Goal: Information Seeking & Learning: Understand process/instructions

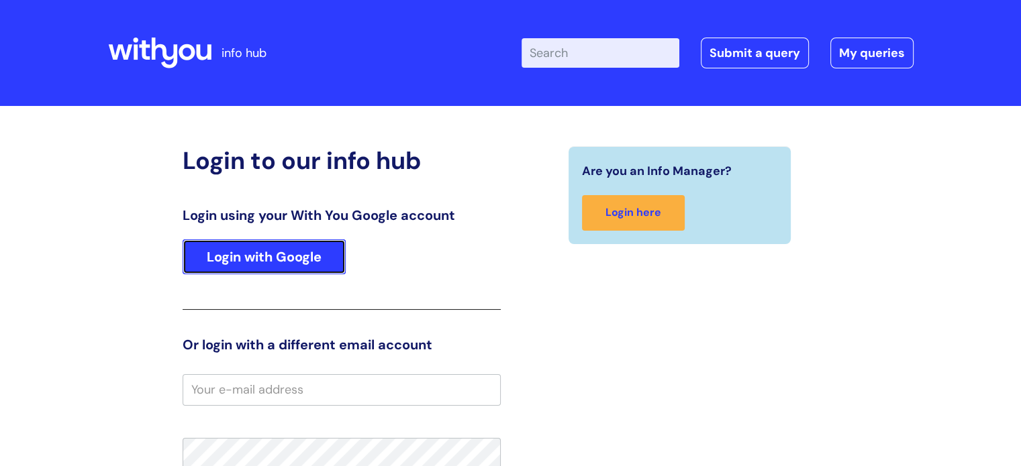
click at [286, 262] on link "Login with Google" at bounding box center [264, 257] width 163 height 35
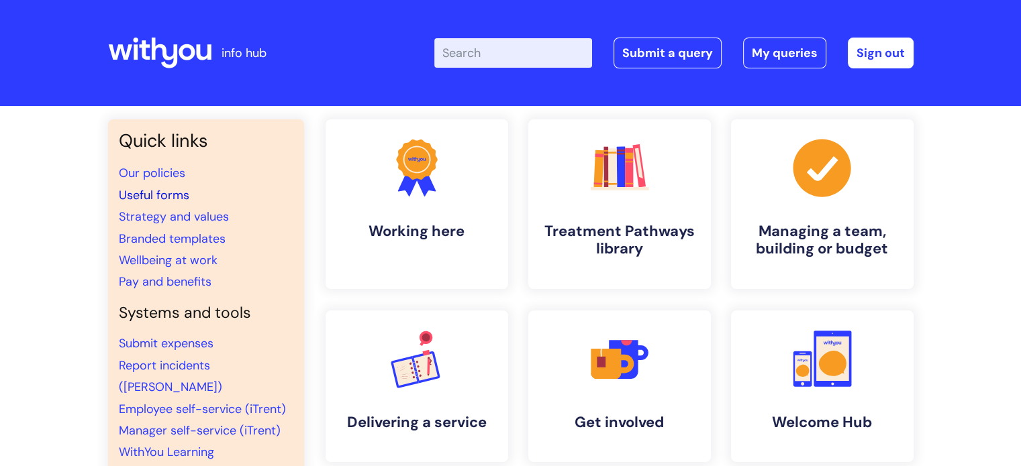
click at [156, 191] on link "Useful forms" at bounding box center [154, 195] width 70 height 16
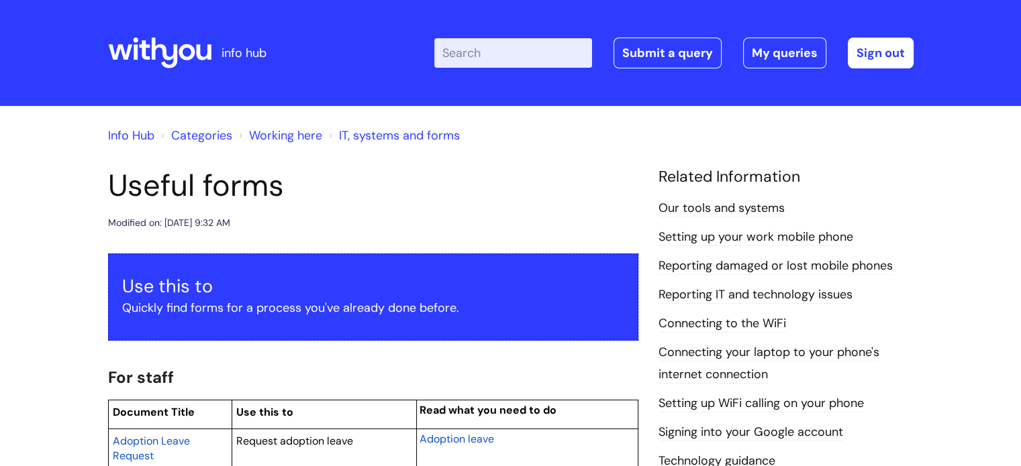
click at [531, 55] on input "Enter your search term here..." at bounding box center [513, 53] width 158 height 30
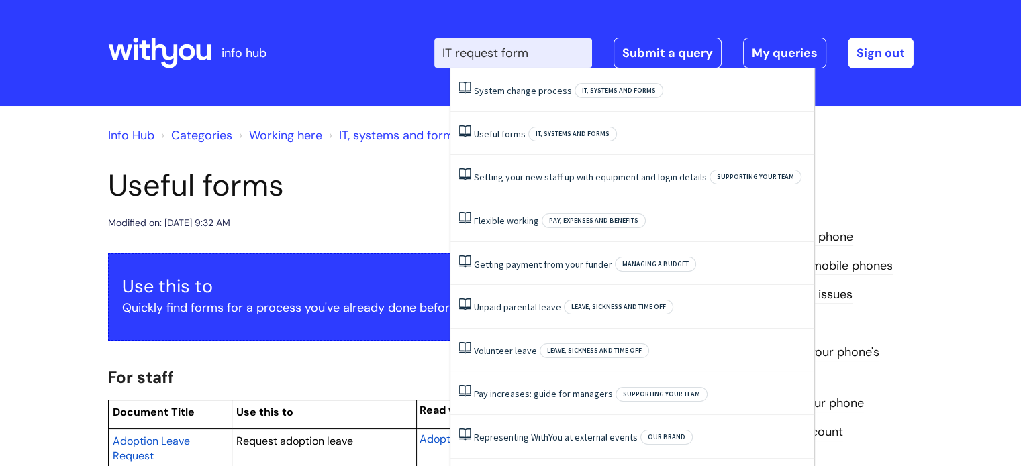
type input "IT request form"
click button "Search" at bounding box center [0, 0] width 0 height 0
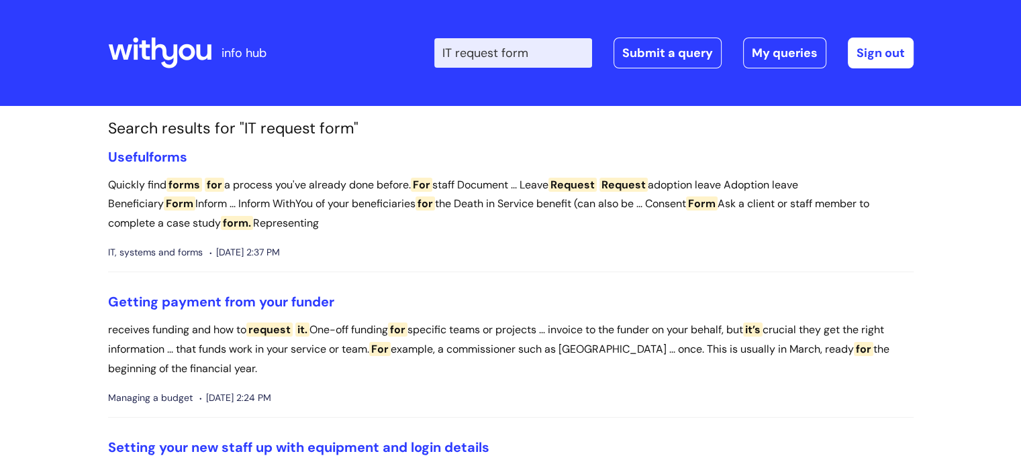
drag, startPoint x: 516, startPoint y: 50, endPoint x: 591, endPoint y: 60, distance: 75.3
click at [591, 60] on input "IT request form" at bounding box center [513, 53] width 158 height 30
type input "IT request"
click button "Search" at bounding box center [0, 0] width 0 height 0
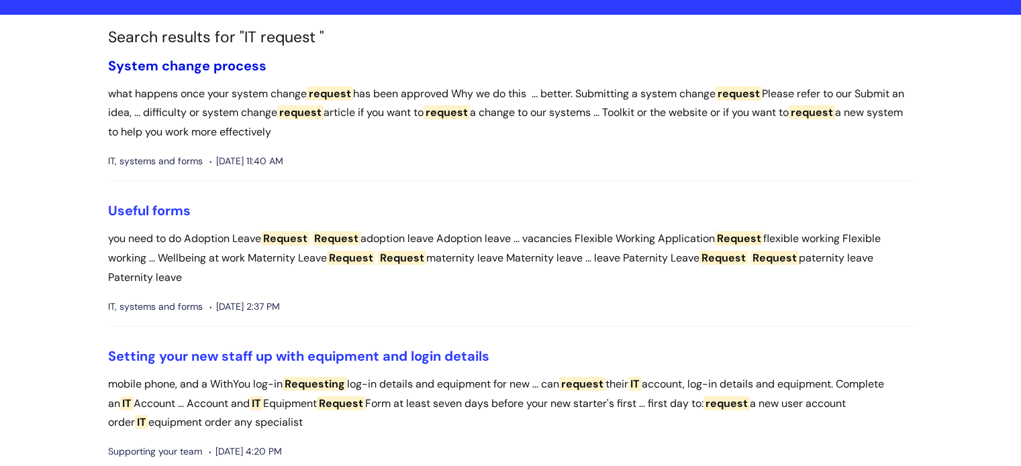
scroll to position [201, 0]
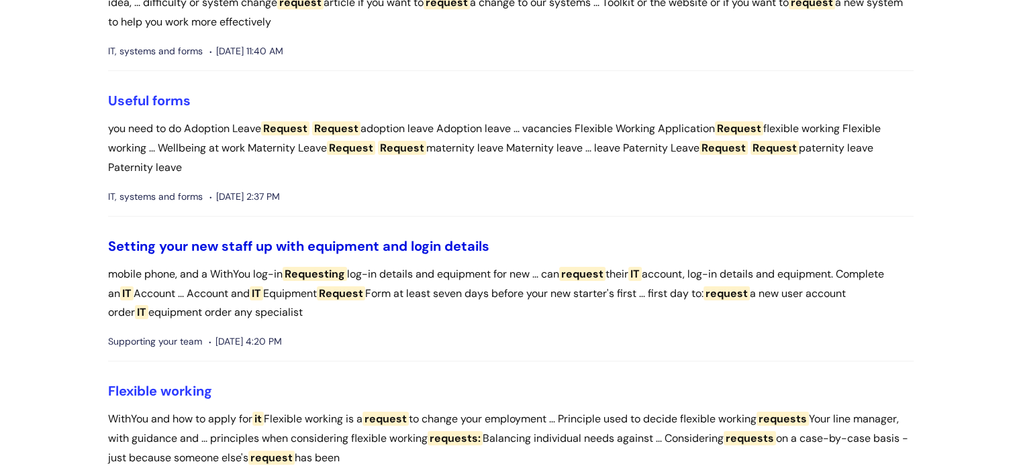
click at [274, 251] on link "Setting your new staff up with equipment and login details" at bounding box center [298, 246] width 381 height 17
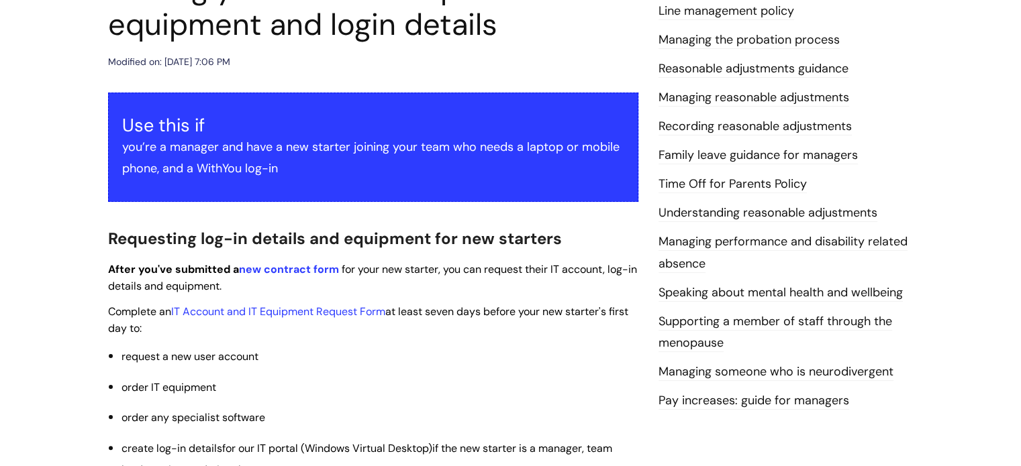
scroll to position [201, 0]
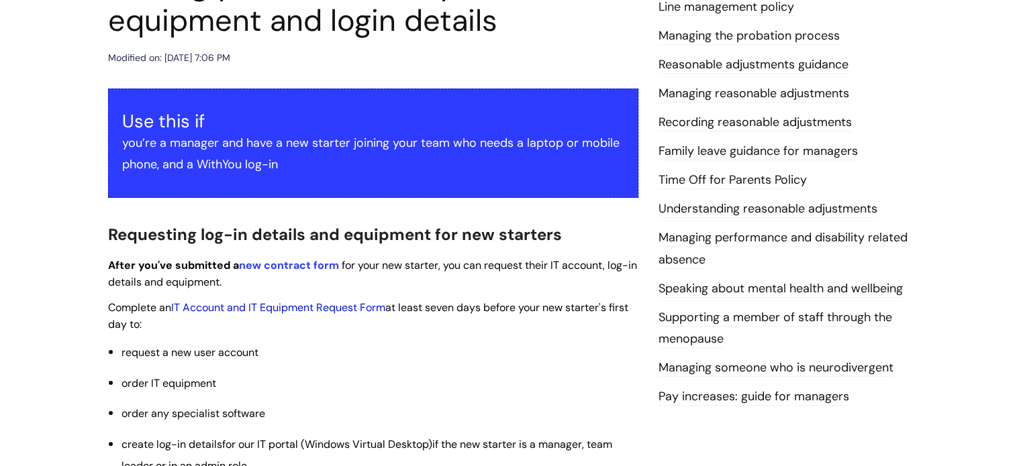
click at [241, 305] on link "IT Account and IT Equipment Request Form" at bounding box center [278, 308] width 214 height 14
